Goal: Transaction & Acquisition: Obtain resource

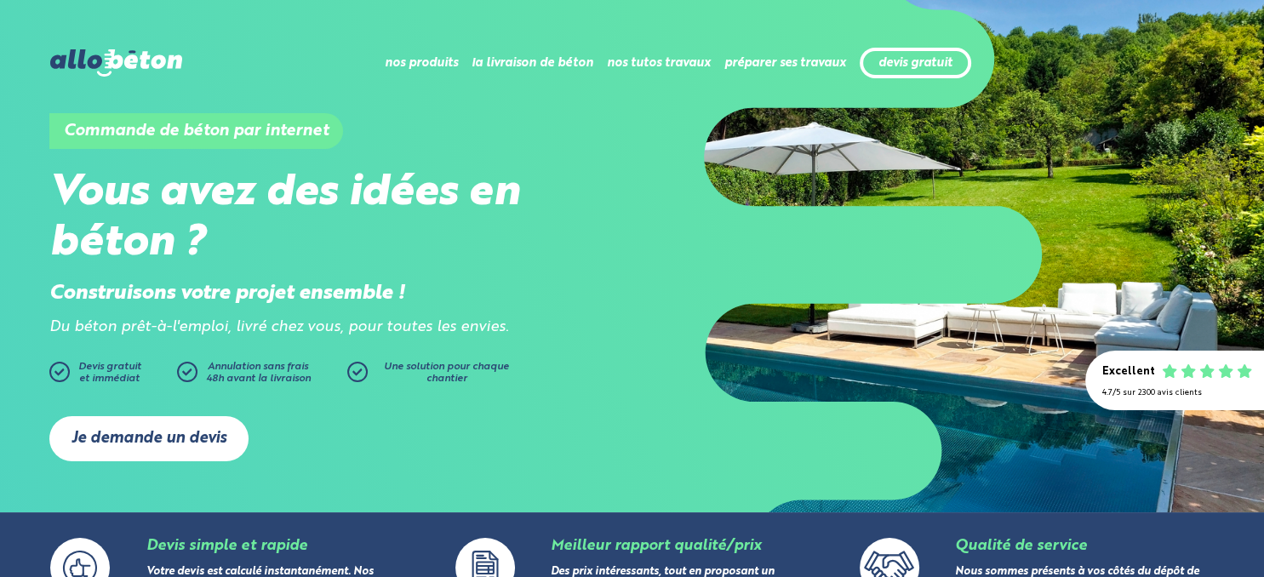
click at [199, 441] on link "Je demande un devis" at bounding box center [148, 438] width 199 height 45
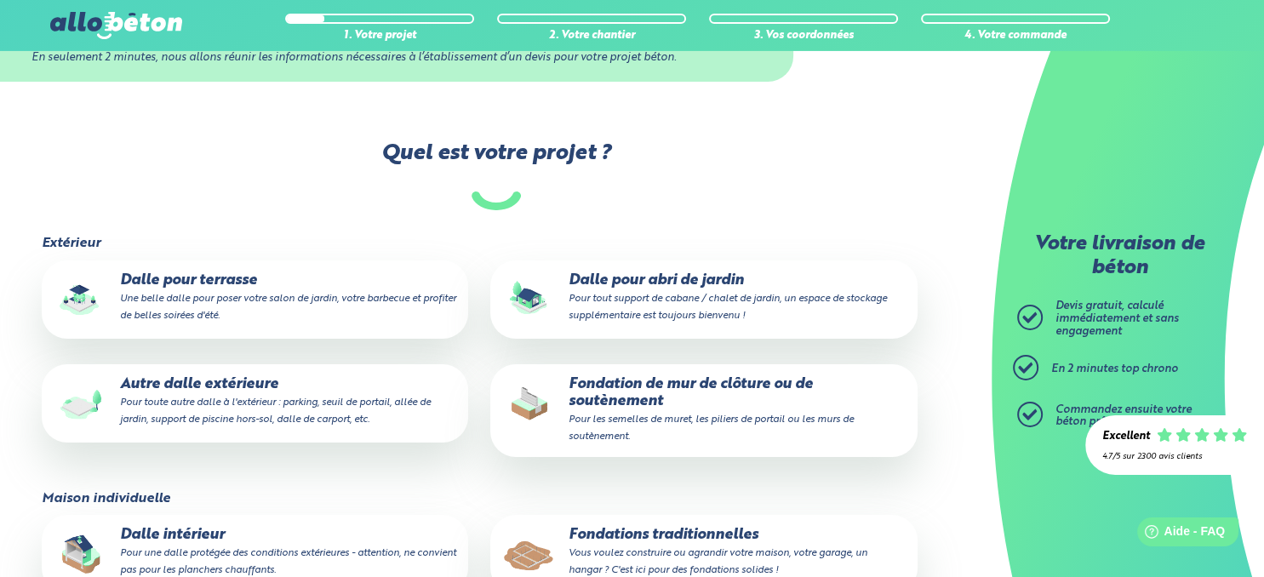
scroll to position [180, 0]
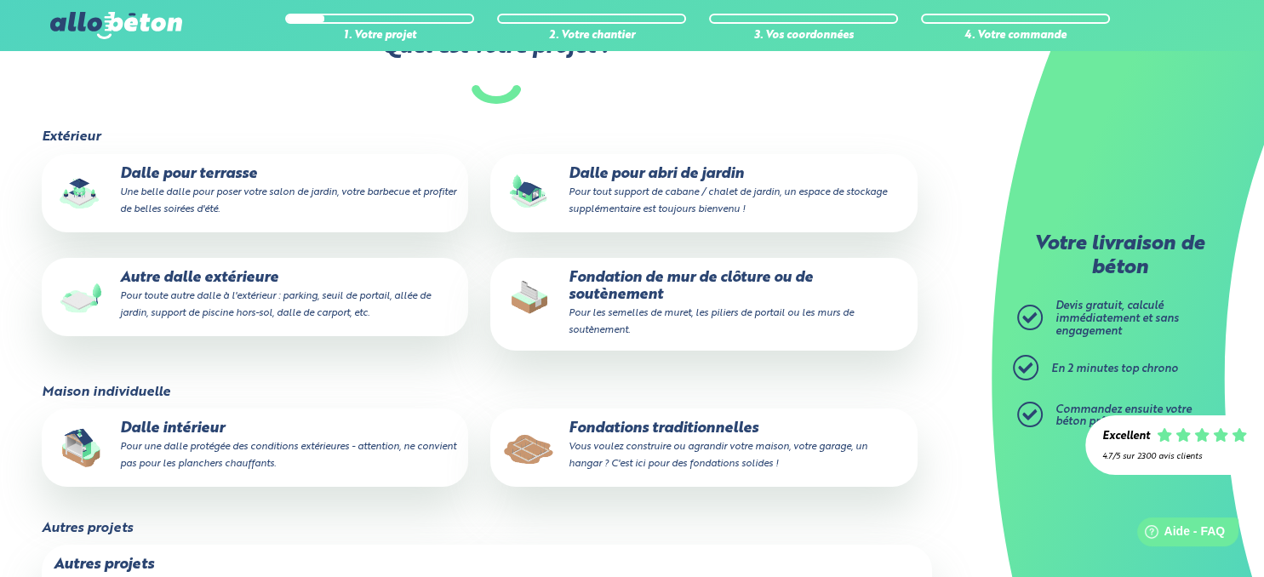
click at [686, 211] on small "Pour tout support de cabane / chalet de jardin, un espace de stockage supplémen…" at bounding box center [727, 200] width 318 height 27
click at [0, 0] on input "Dalle pour abri de jardin Pour tout support de cabane / chalet de jardin, un es…" at bounding box center [0, 0] width 0 height 0
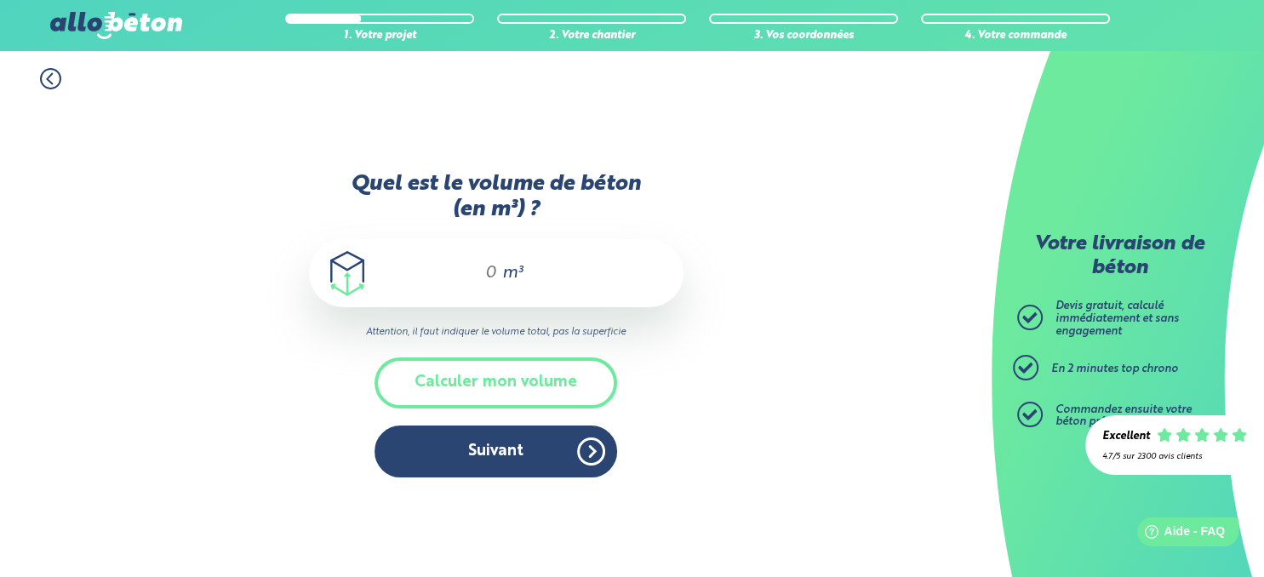
click at [471, 277] on input "Quel est le volume de béton (en m³) ?" at bounding box center [483, 273] width 29 height 20
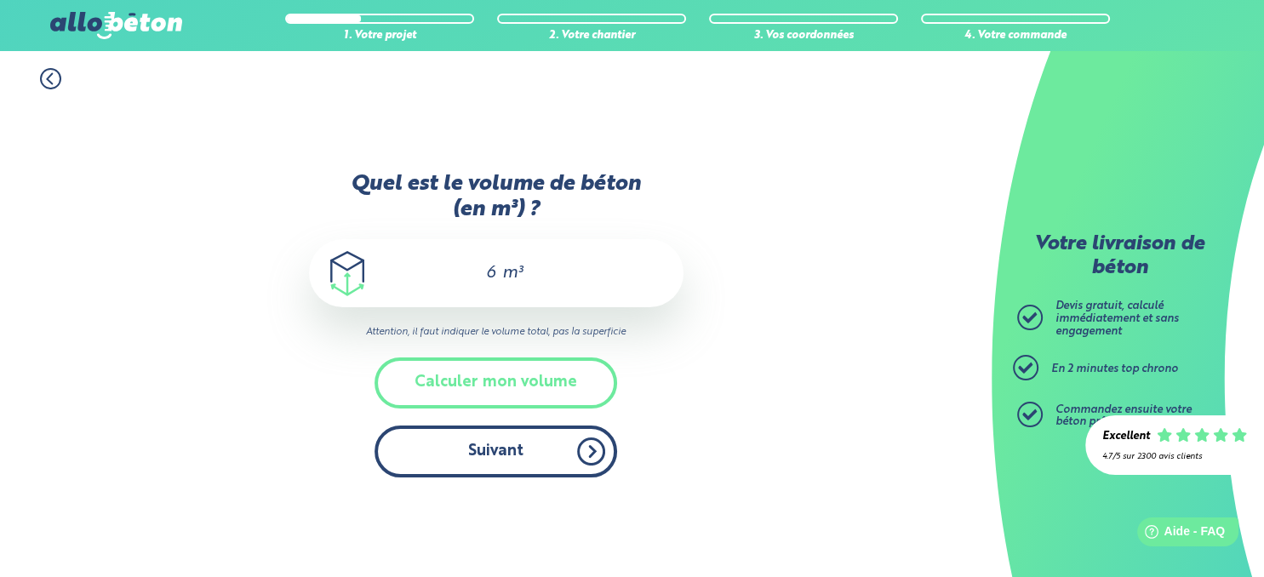
type input "6"
click at [550, 462] on button "Suivant" at bounding box center [495, 451] width 243 height 52
